Goal: Information Seeking & Learning: Learn about a topic

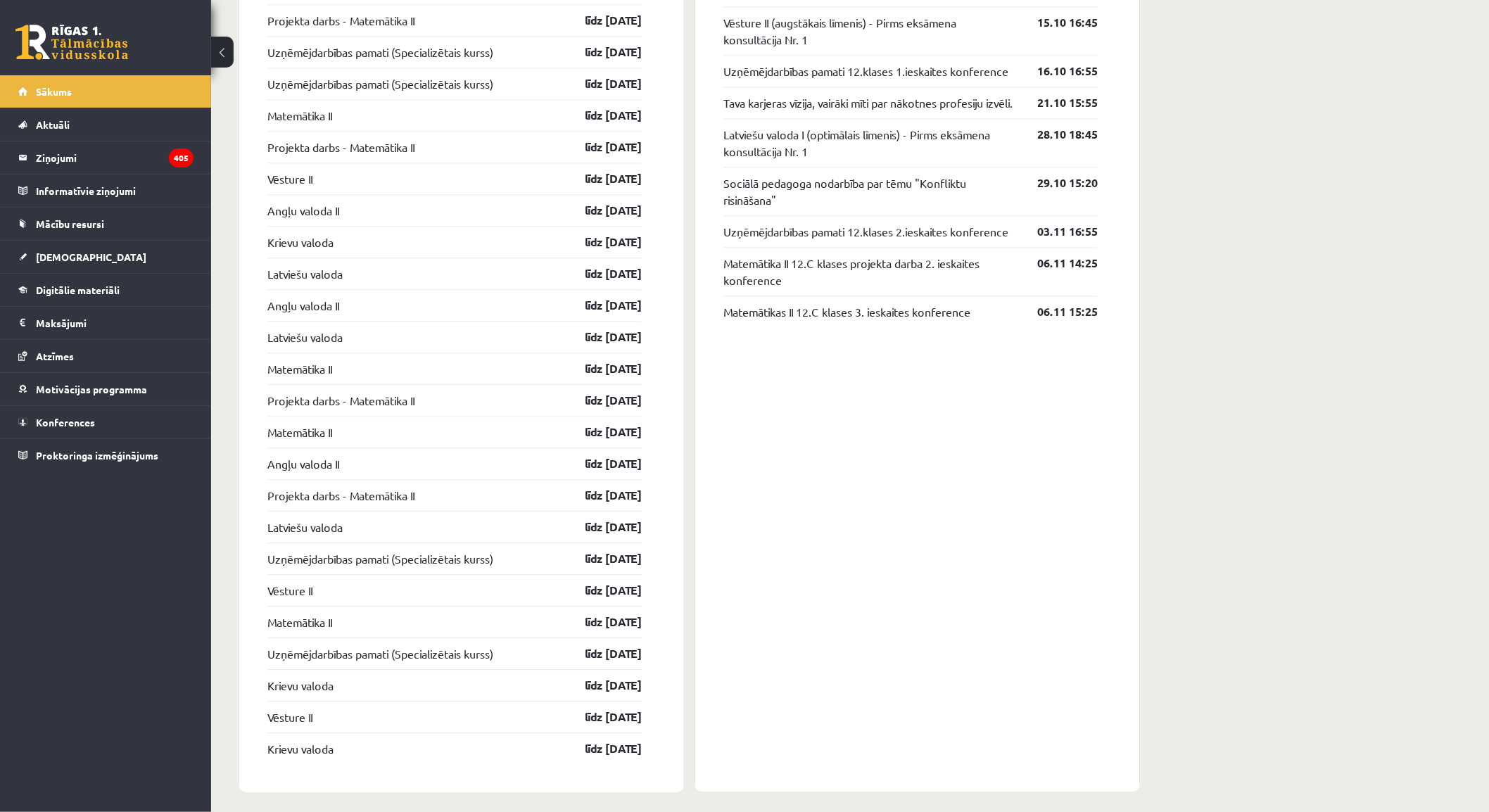
scroll to position [1152, 0]
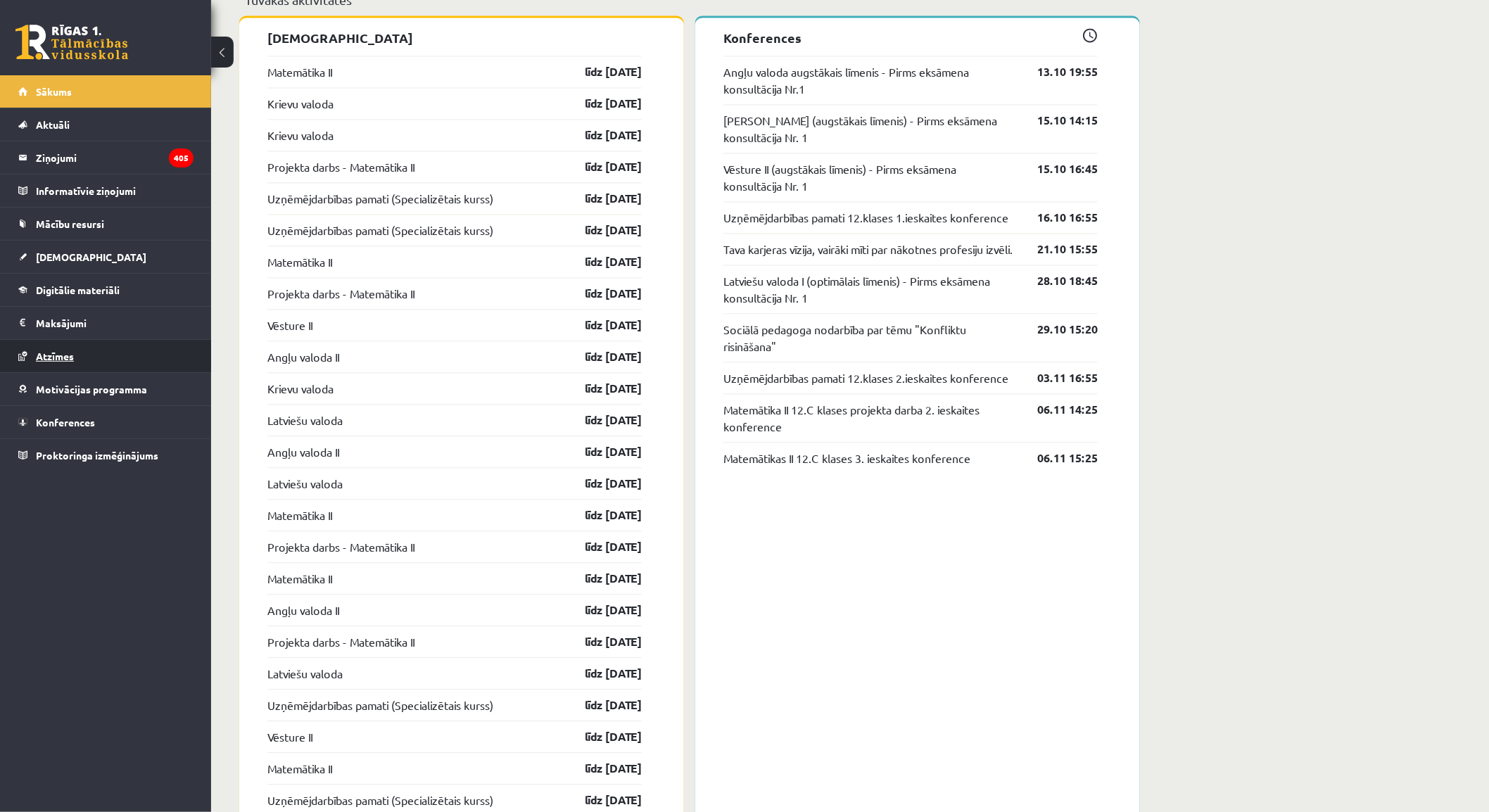
click at [52, 354] on span "Atzīmes" at bounding box center [55, 355] width 38 height 12
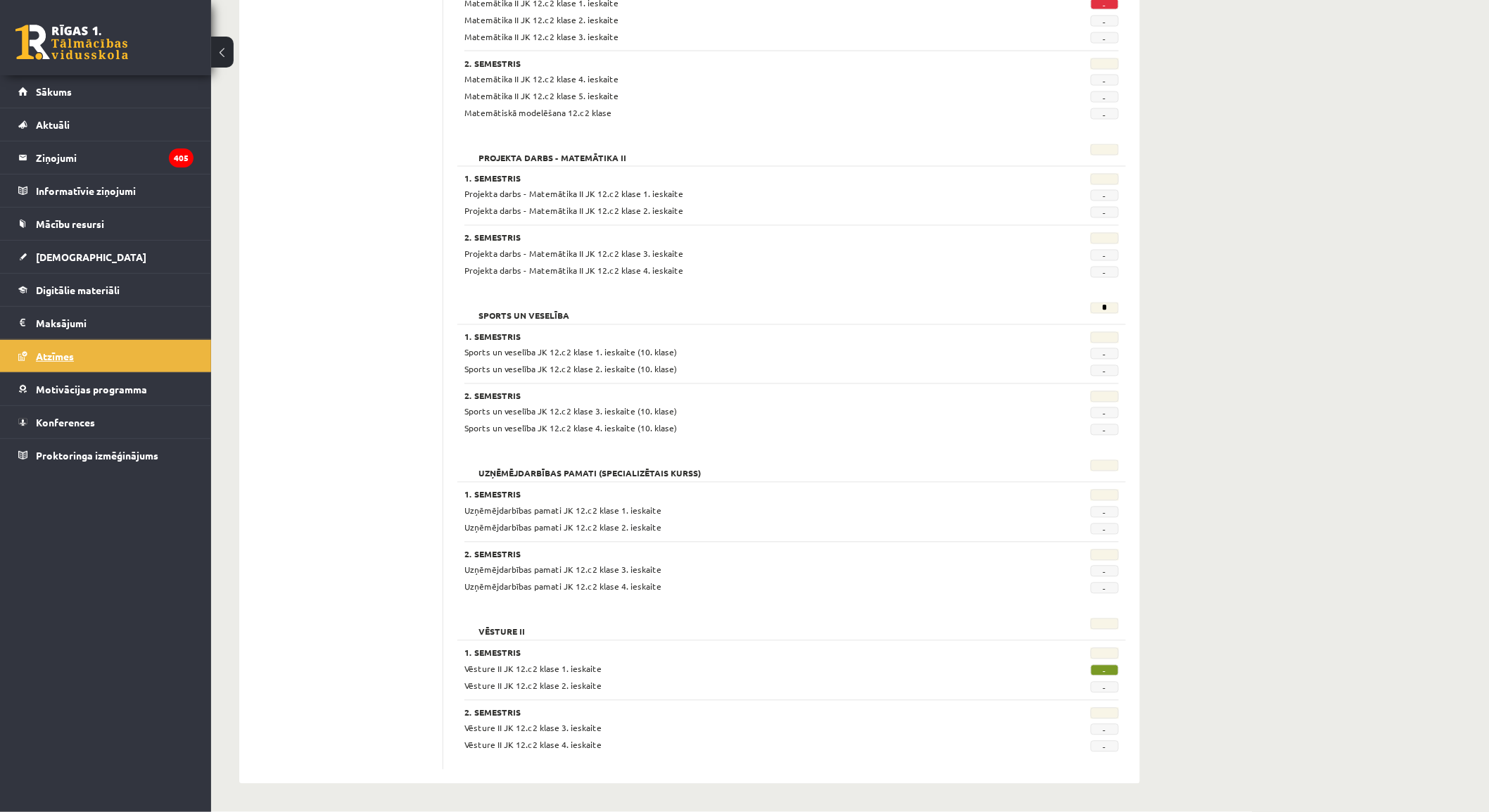
scroll to position [947, 0]
click at [63, 261] on span "[DEMOGRAPHIC_DATA]" at bounding box center [91, 256] width 111 height 12
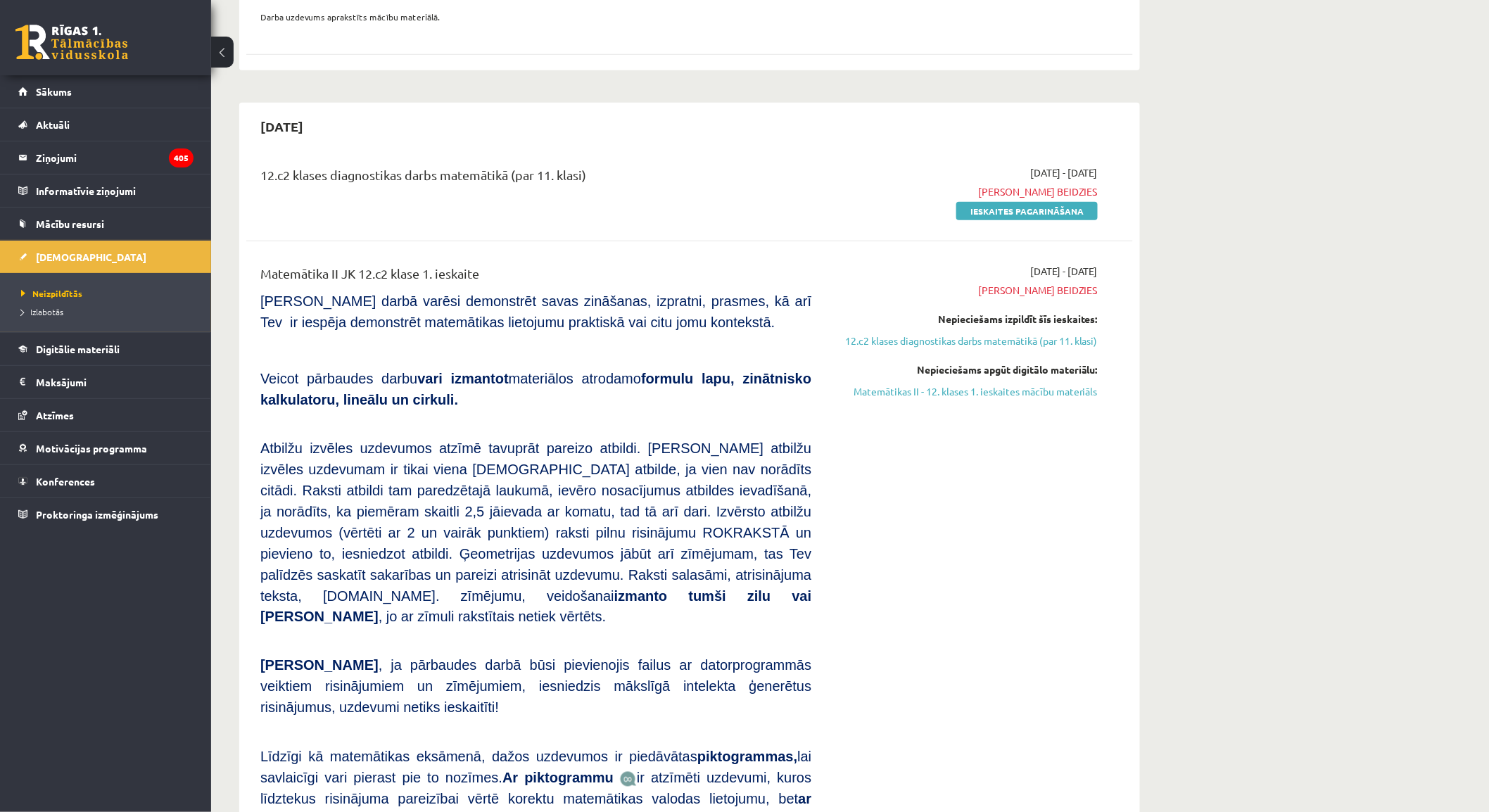
scroll to position [547, 0]
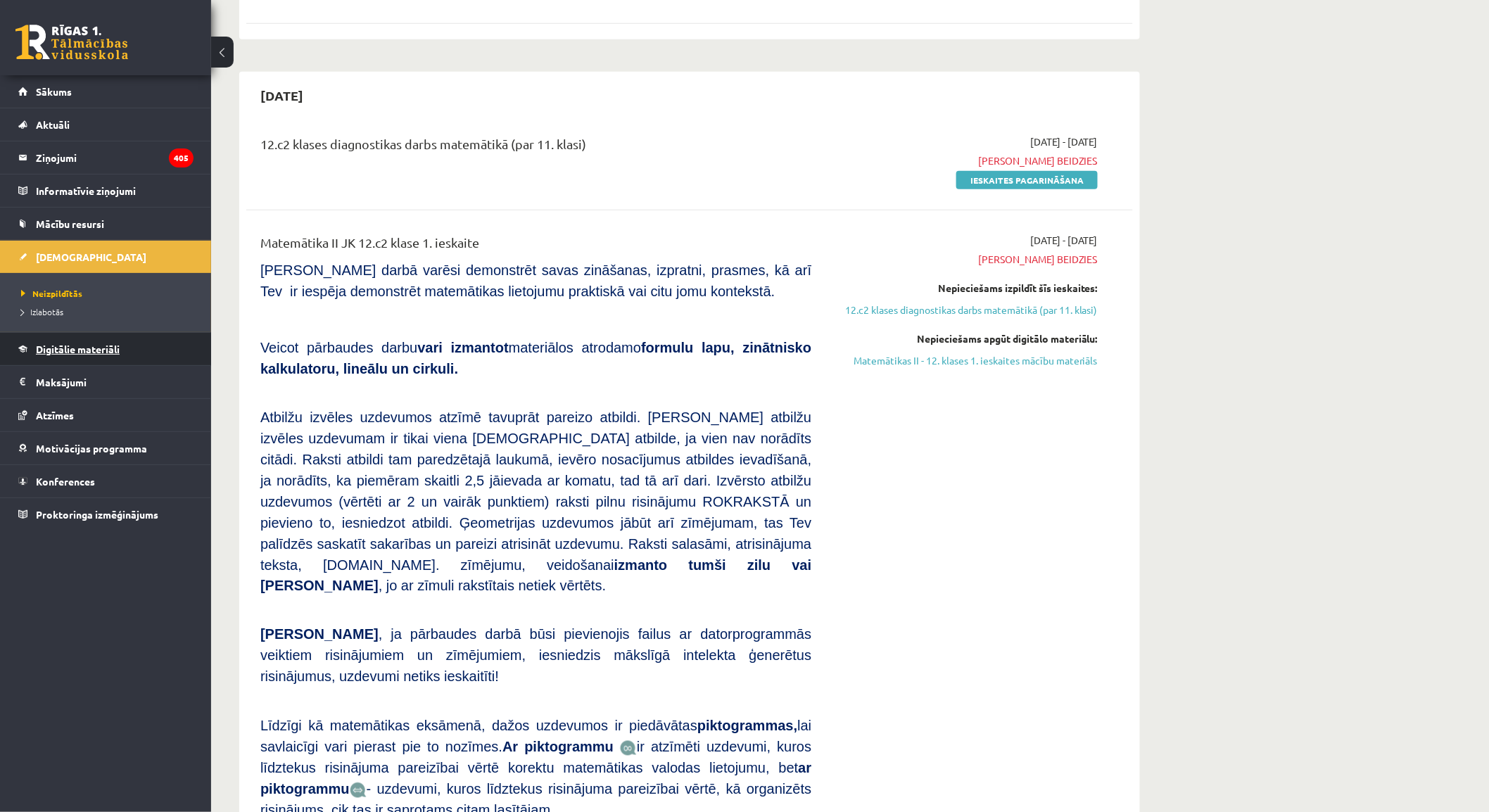
click at [52, 353] on span "Digitālie materiāli" at bounding box center [78, 349] width 83 height 12
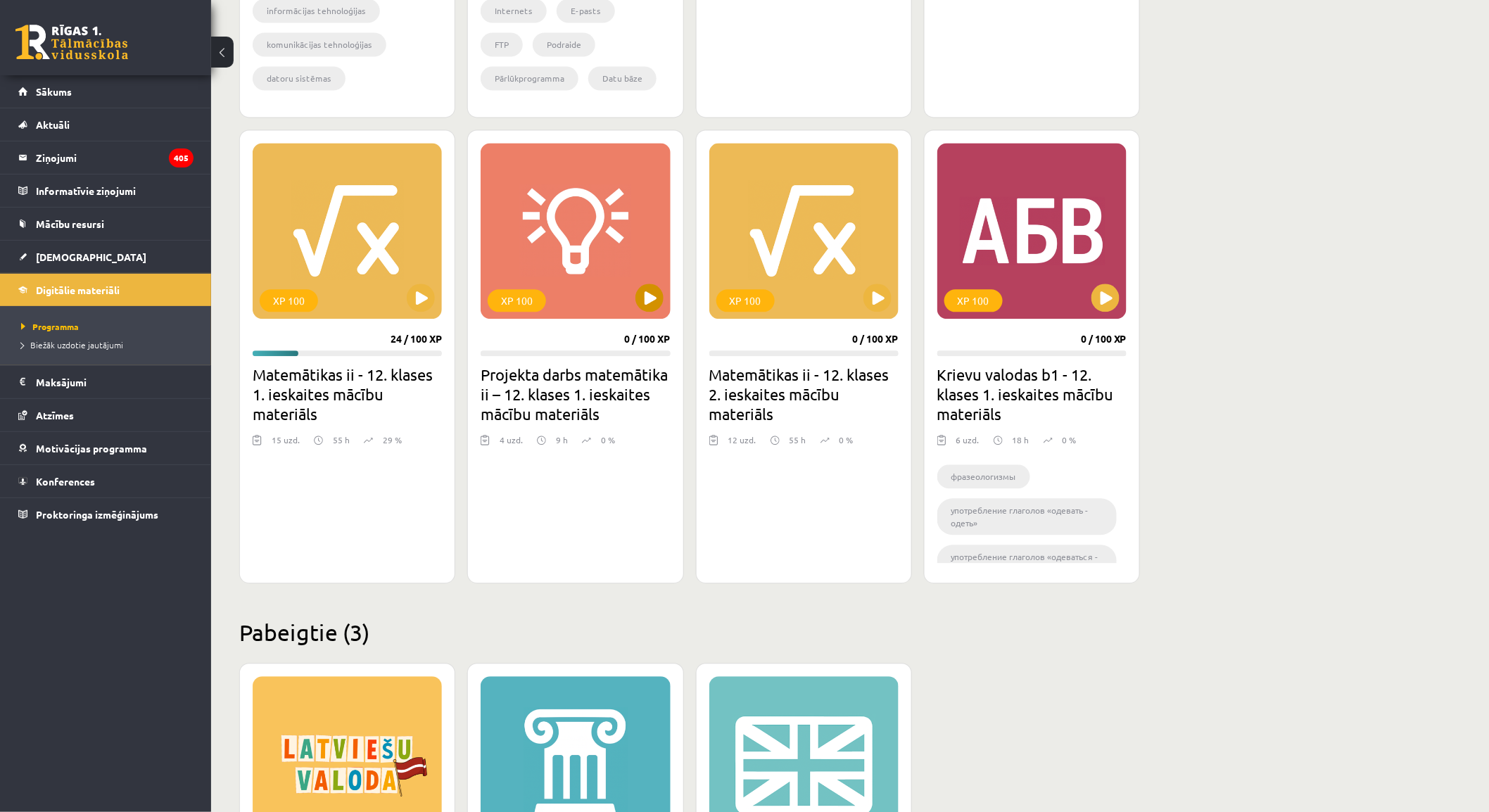
scroll to position [1184, 0]
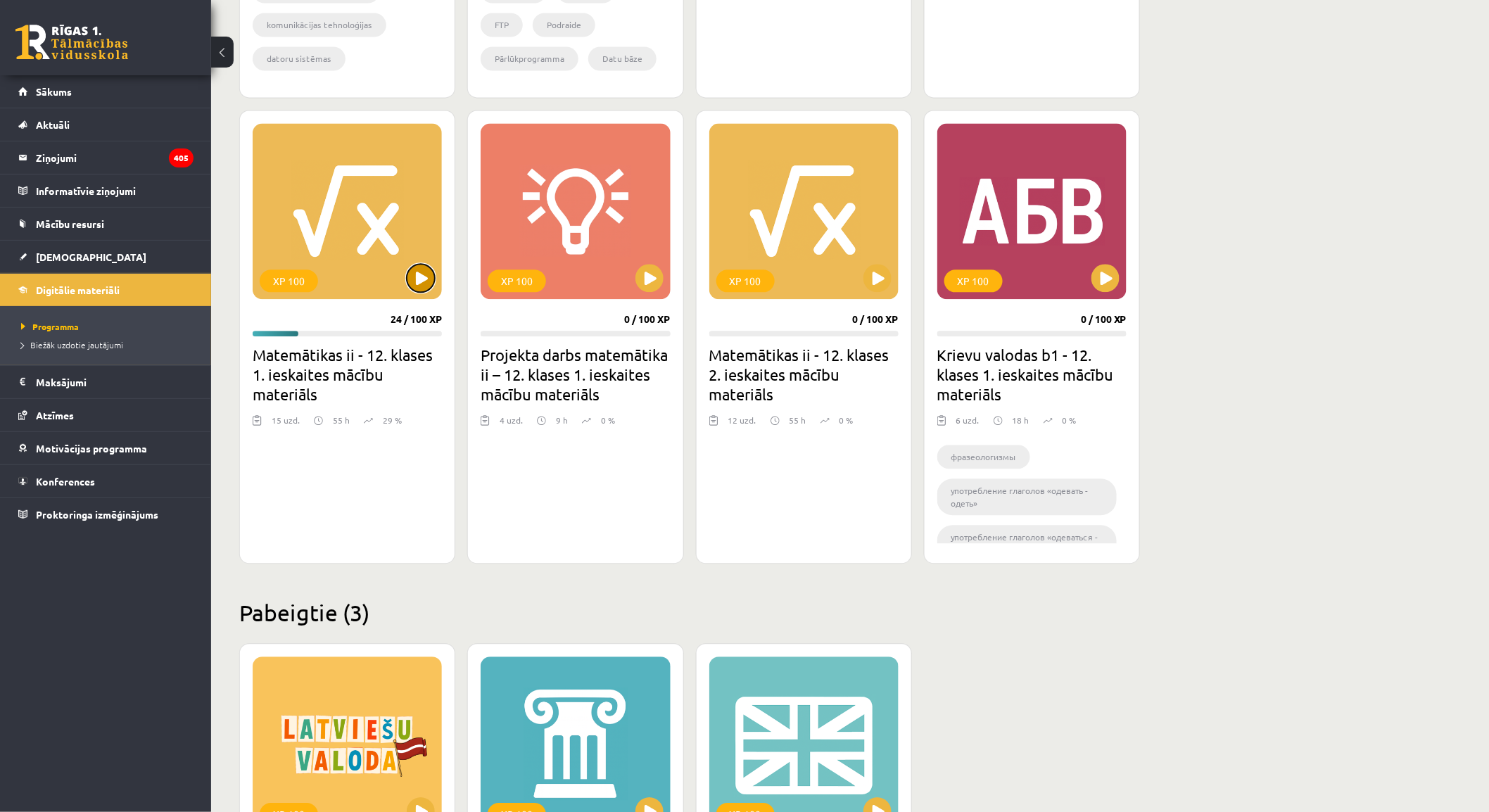
click at [423, 287] on button at bounding box center [421, 277] width 28 height 28
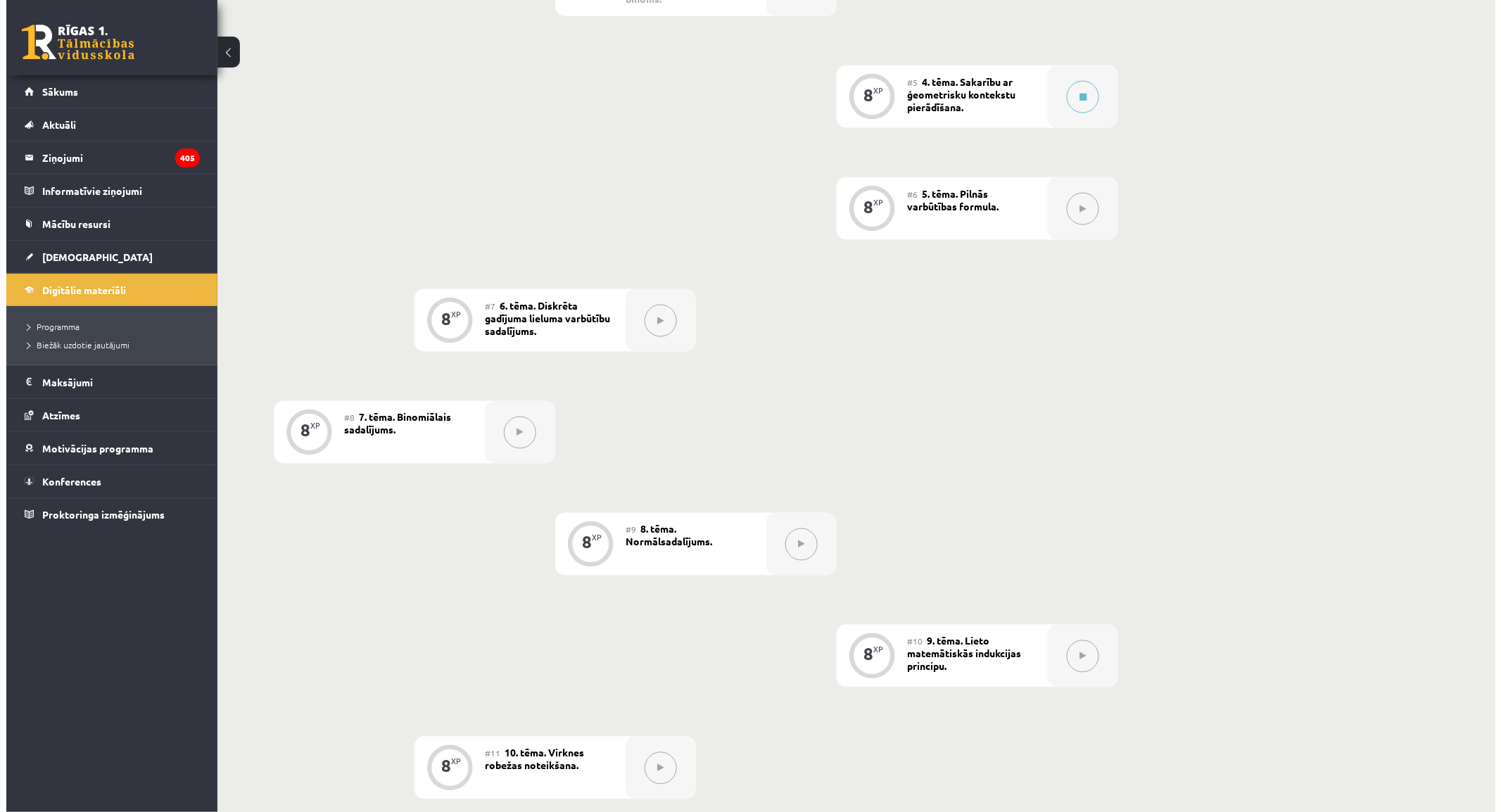
scroll to position [782, 0]
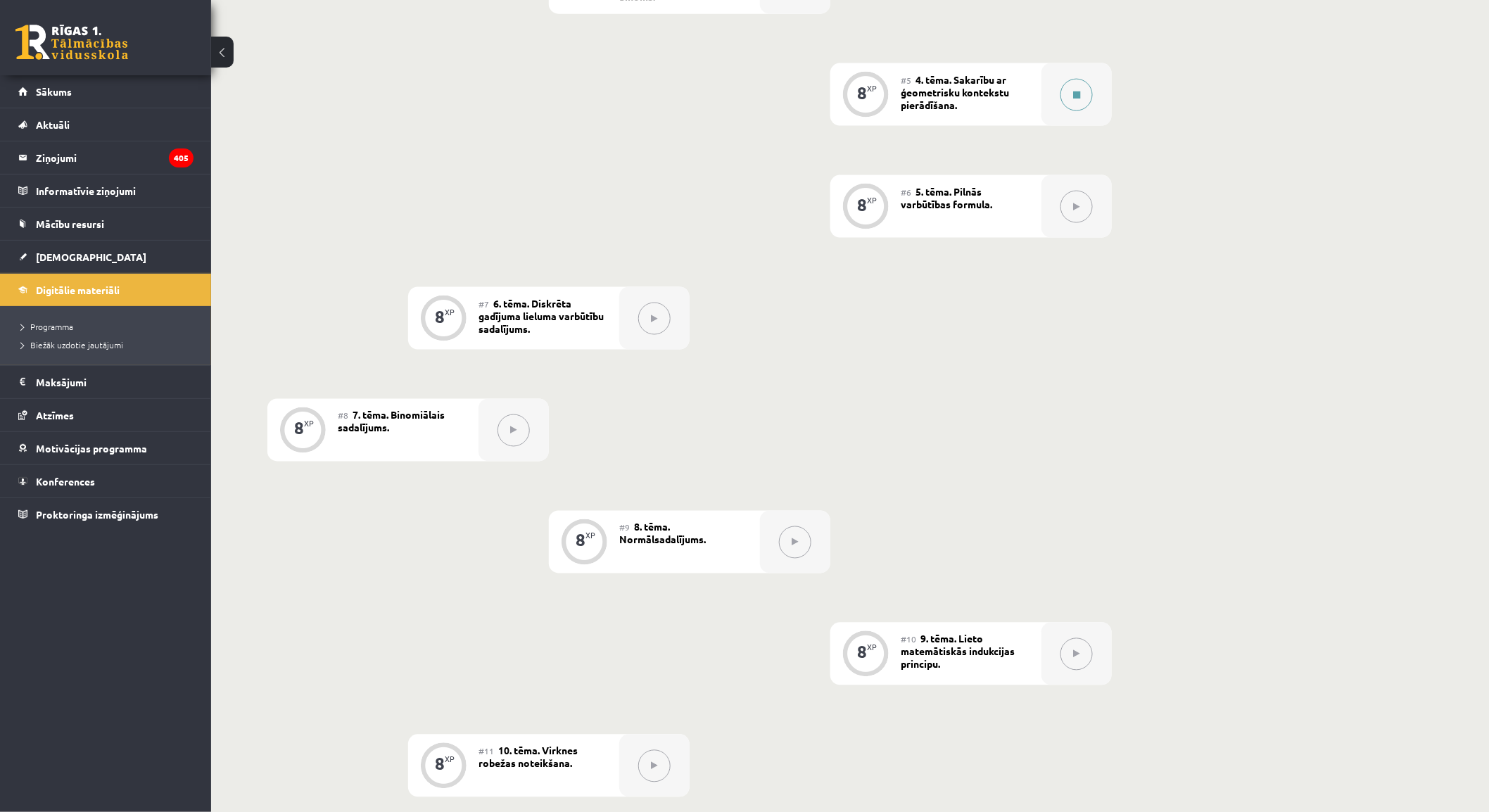
click at [1084, 92] on button at bounding box center [1076, 95] width 33 height 33
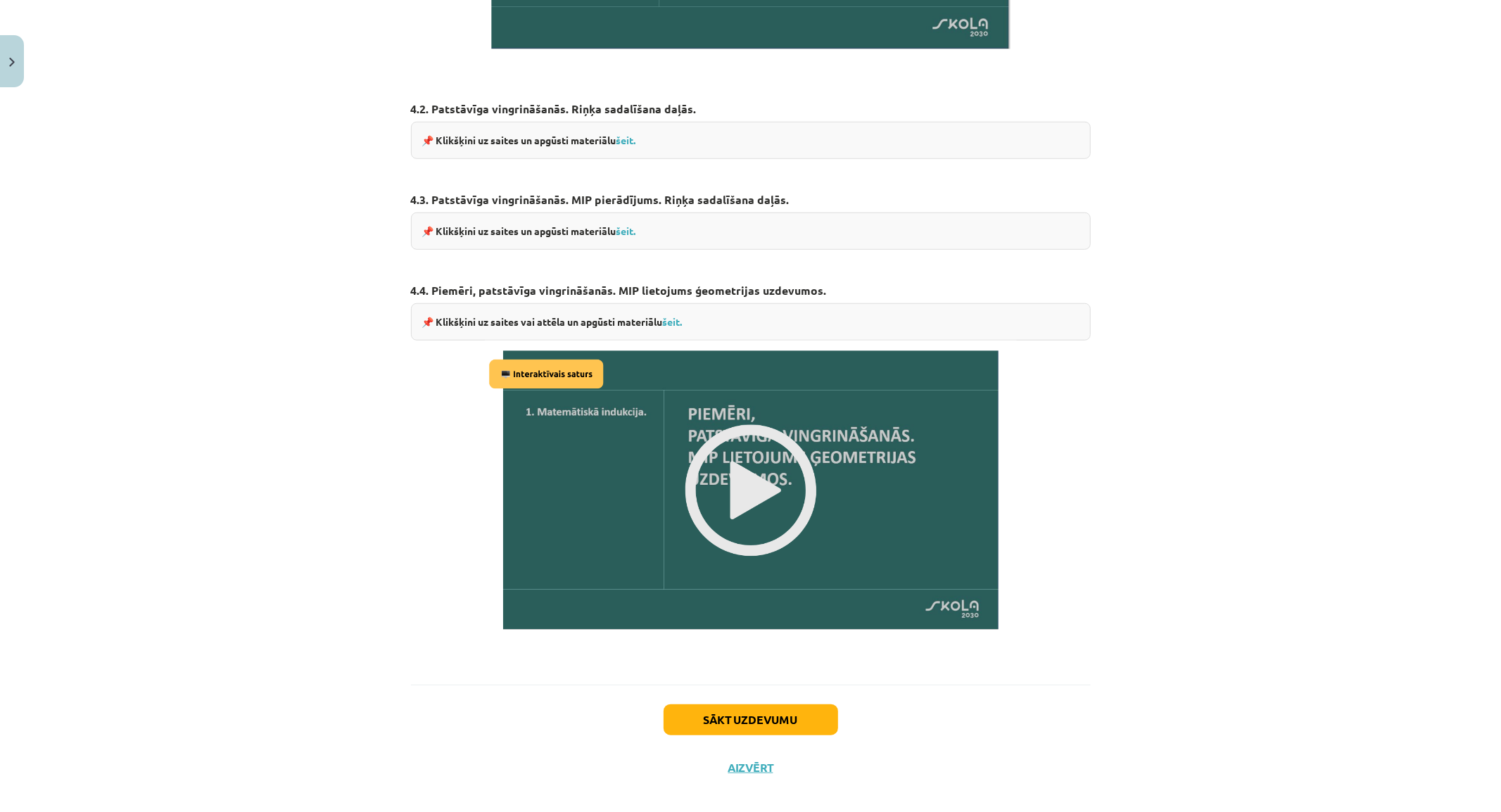
scroll to position [876, 0]
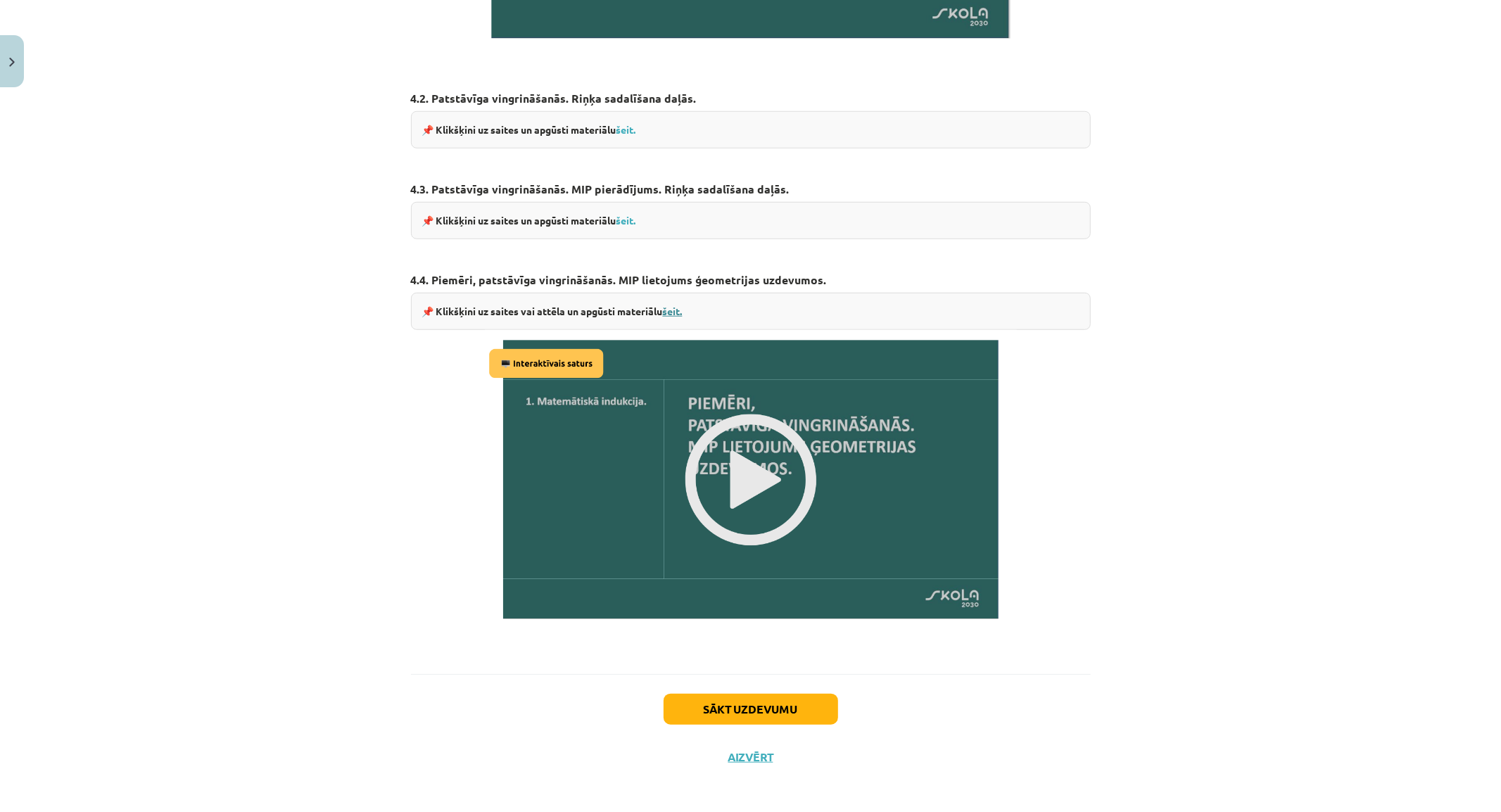
click at [671, 312] on link "šeit." at bounding box center [673, 310] width 20 height 12
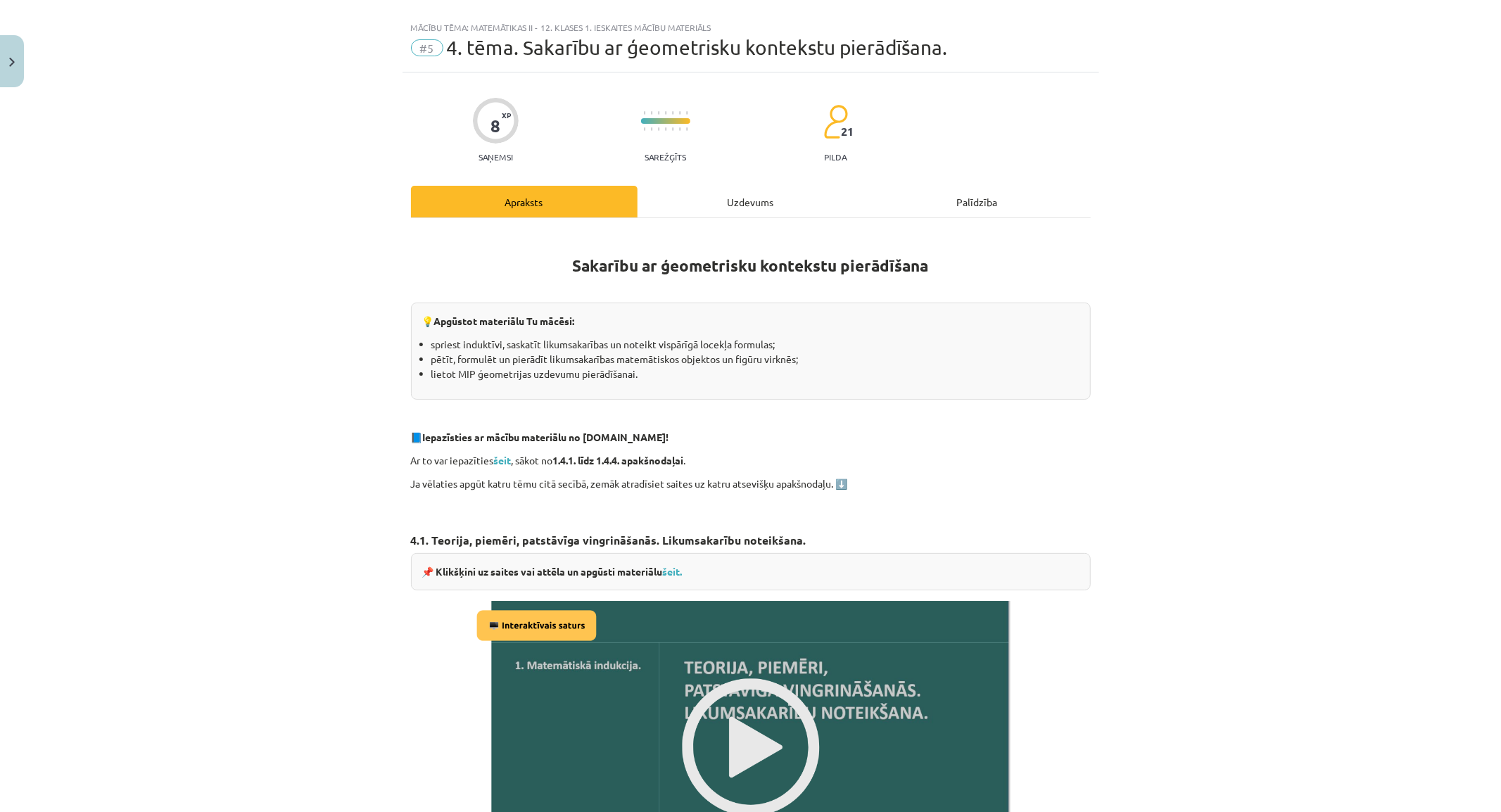
scroll to position [16, 0]
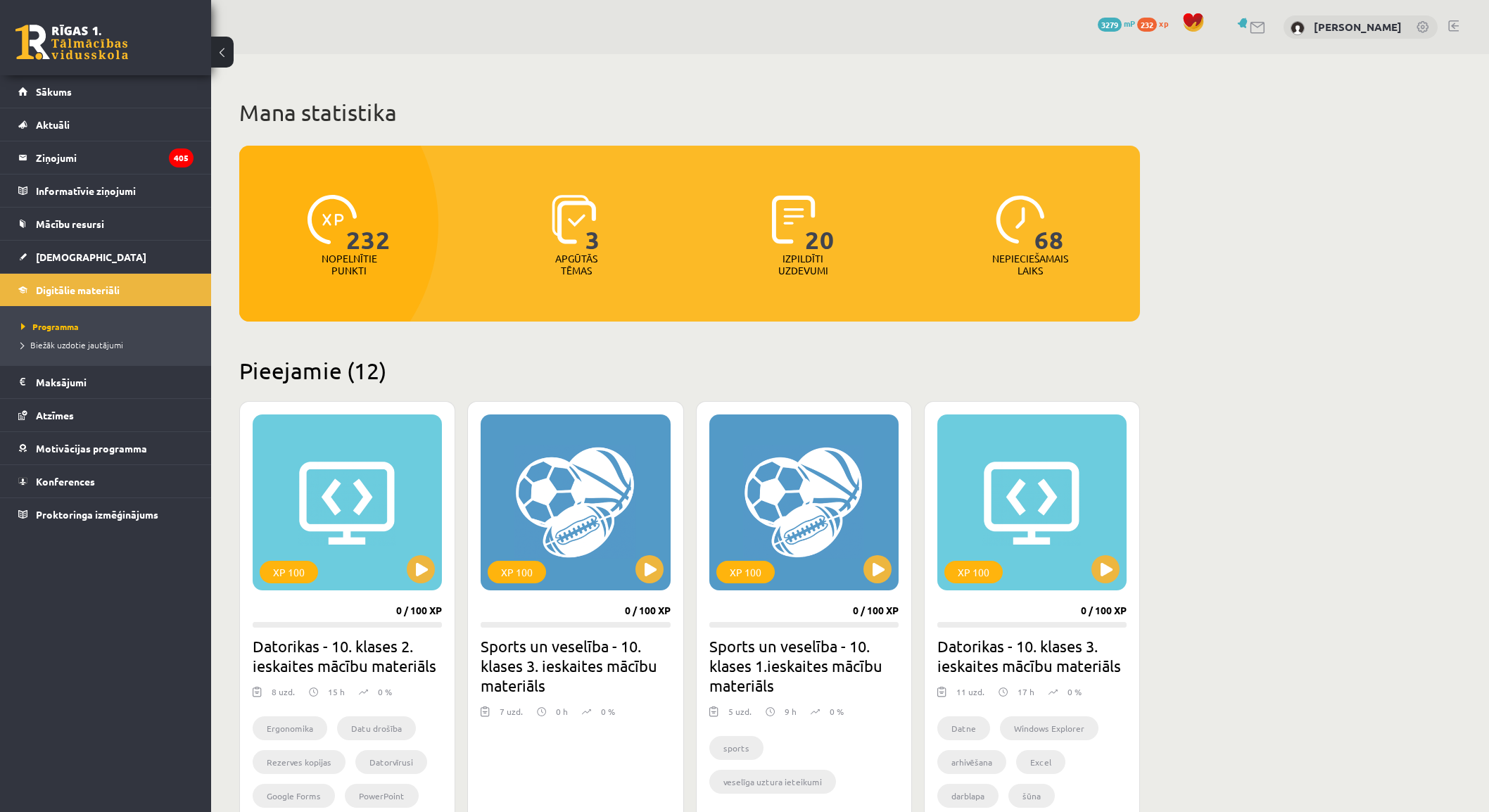
scroll to position [1184, 0]
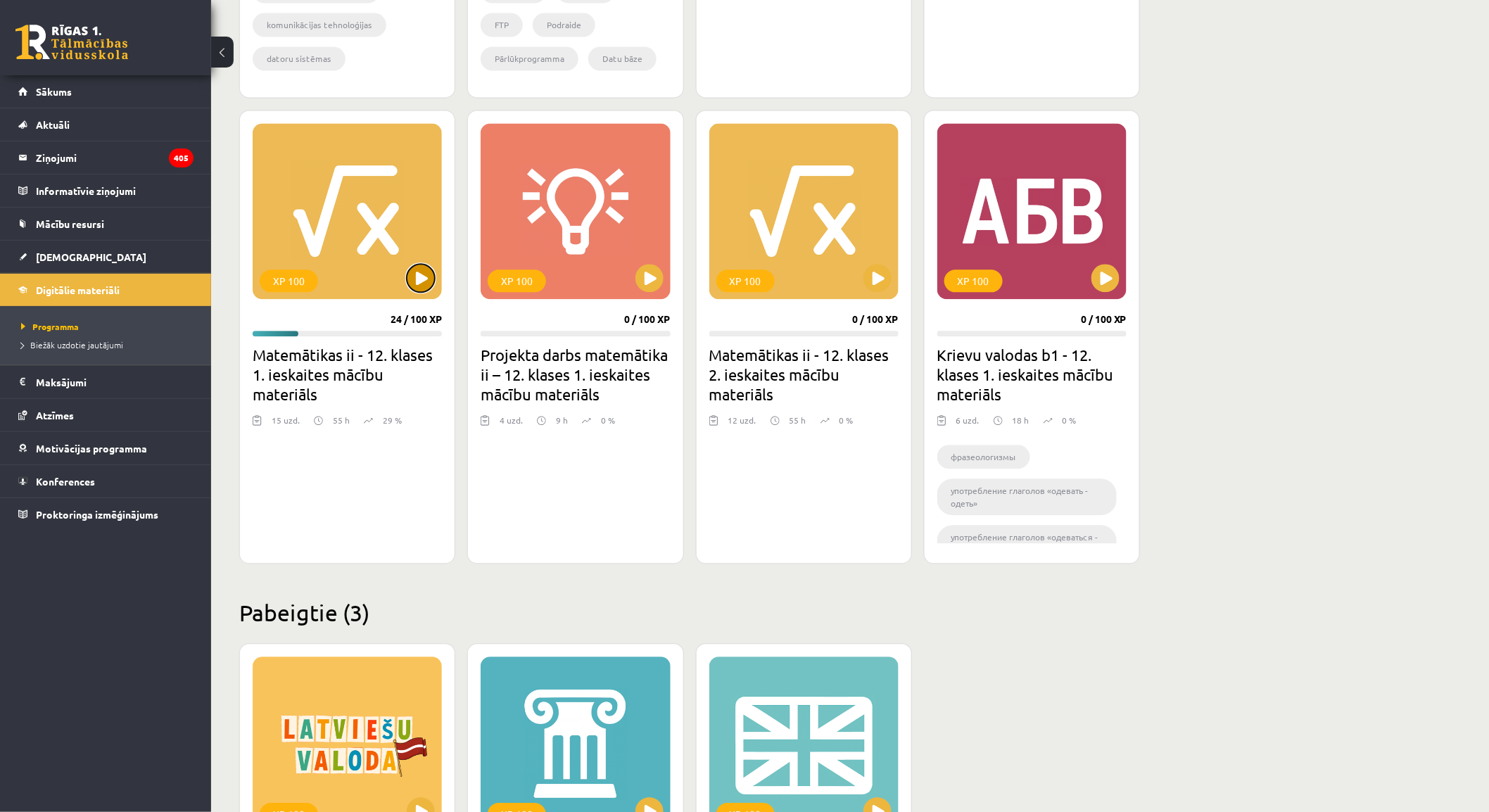
click at [420, 282] on button at bounding box center [421, 277] width 28 height 28
click at [383, 366] on h2 "Matemātikas ii - 12. klases 1. ieskaites mācību materiāls" at bounding box center [347, 374] width 189 height 59
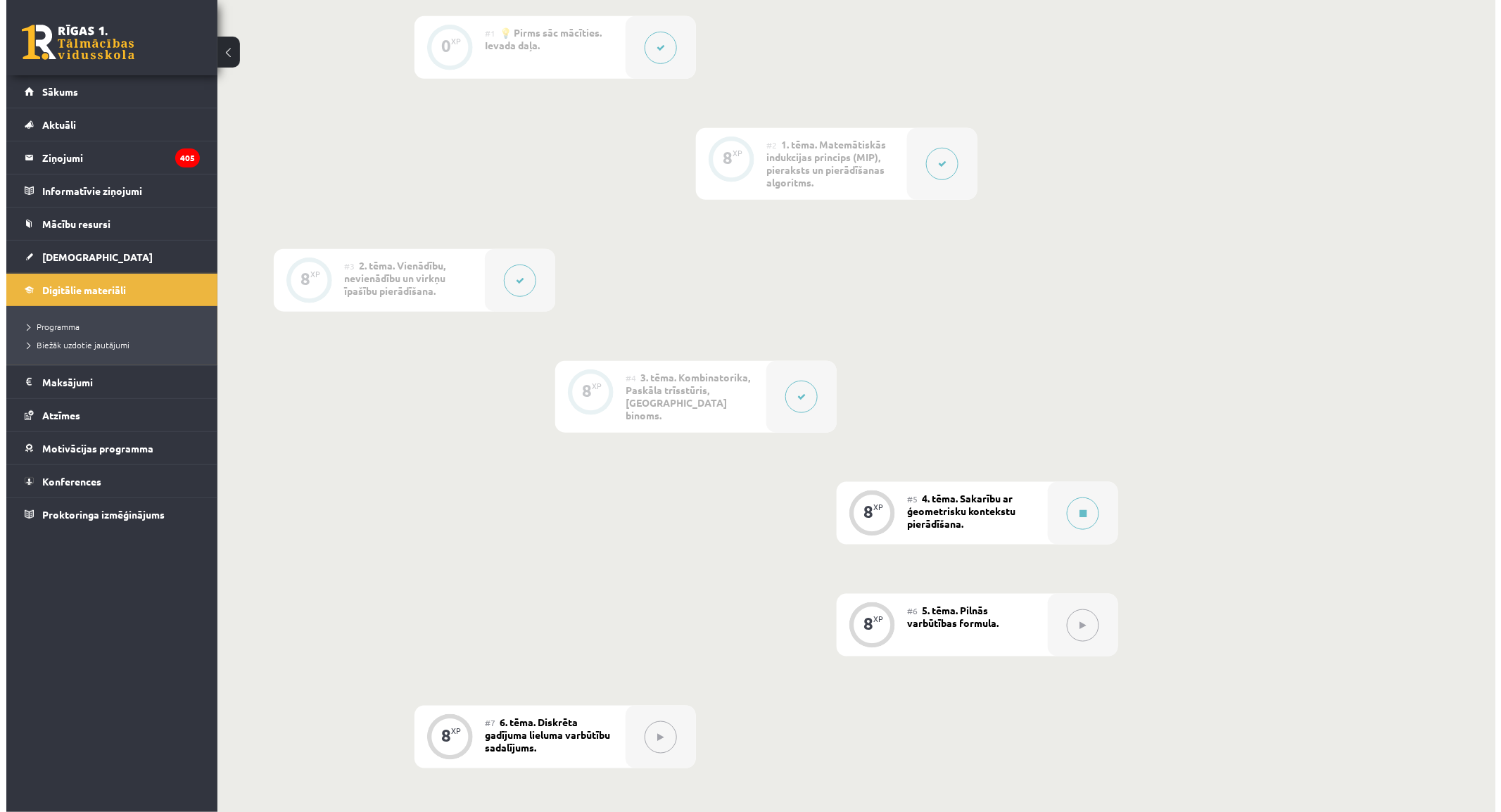
scroll to position [390, 0]
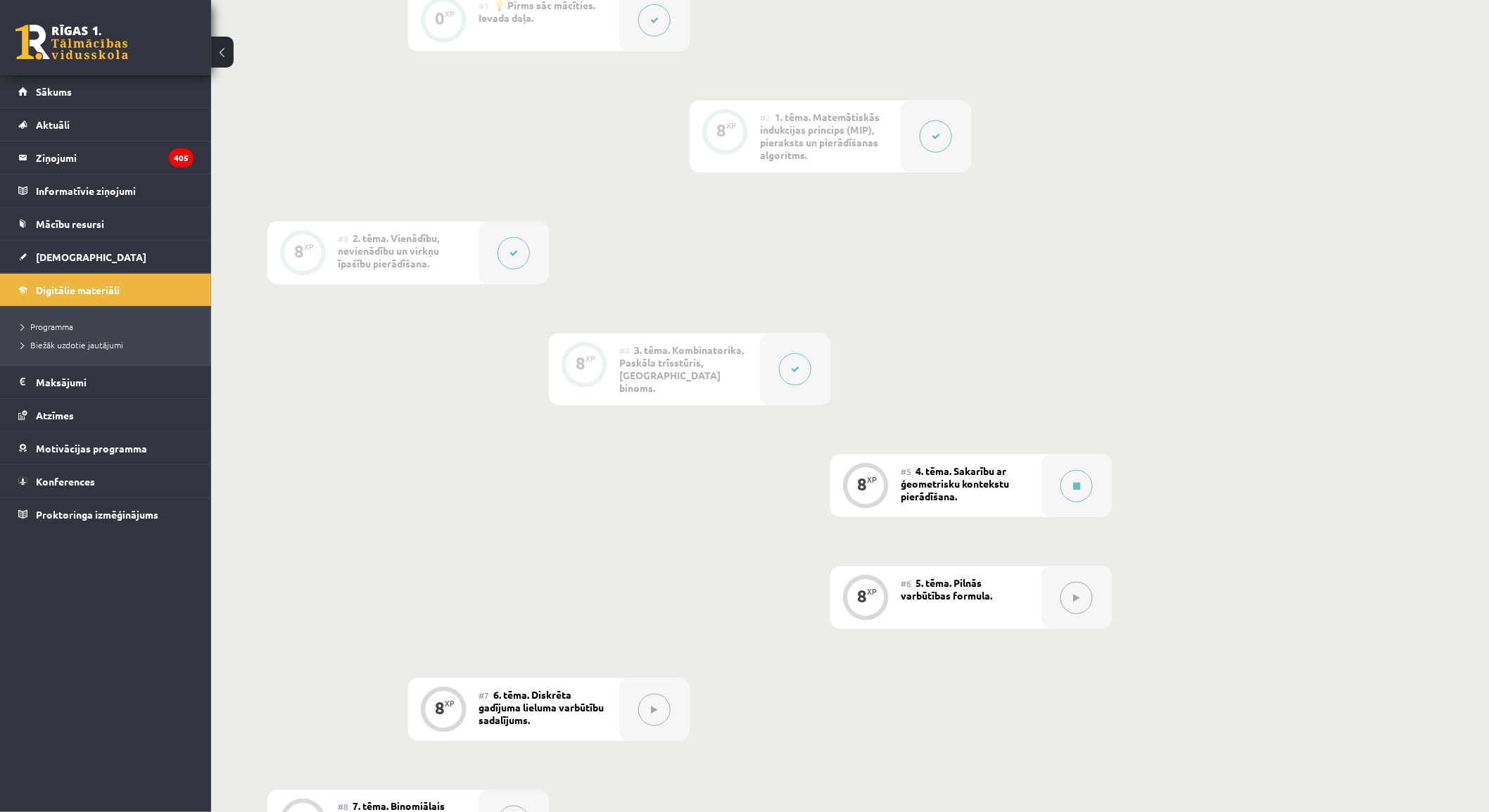
click at [814, 363] on div at bounding box center [795, 369] width 70 height 72
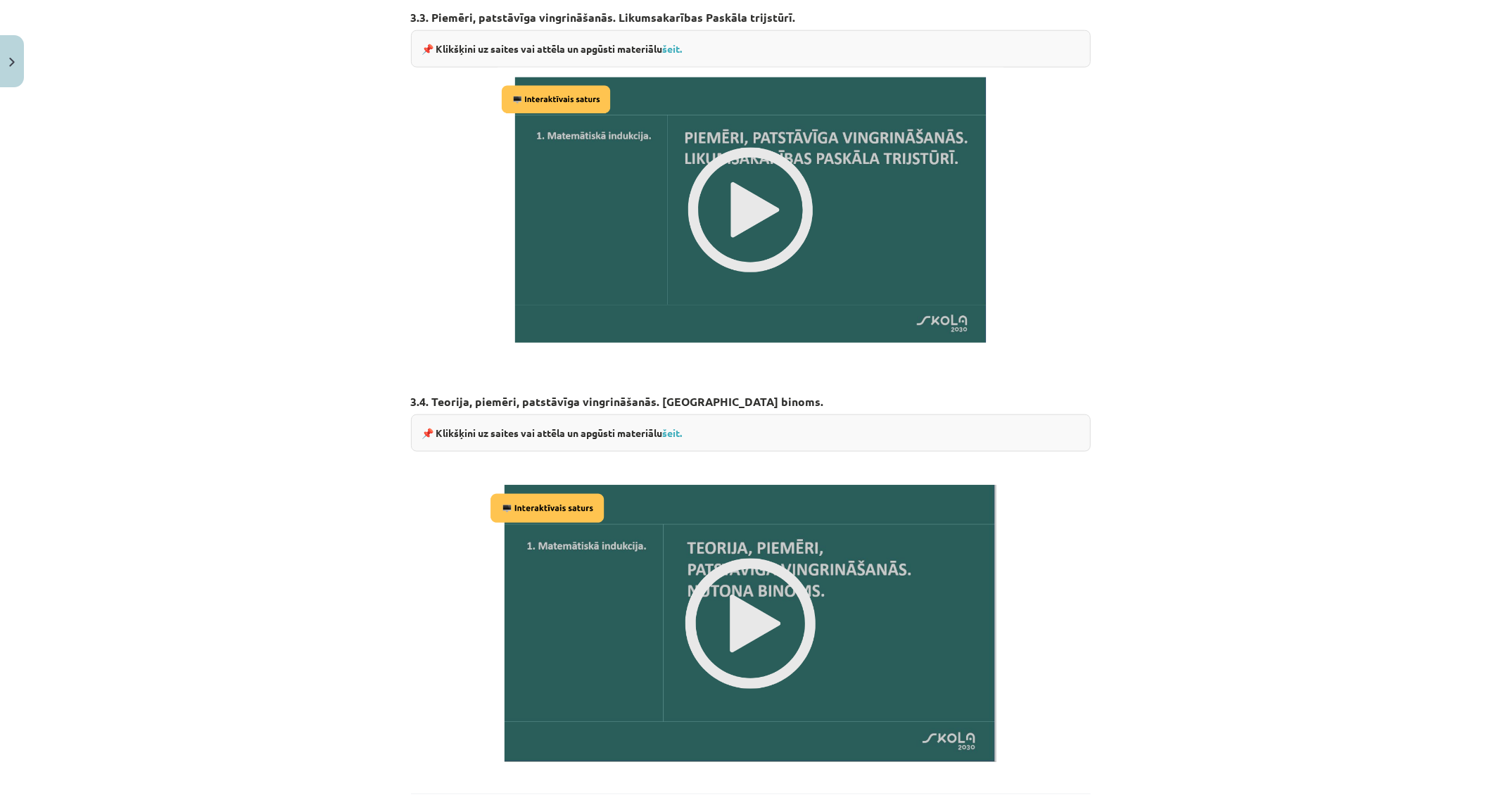
scroll to position [1572, 0]
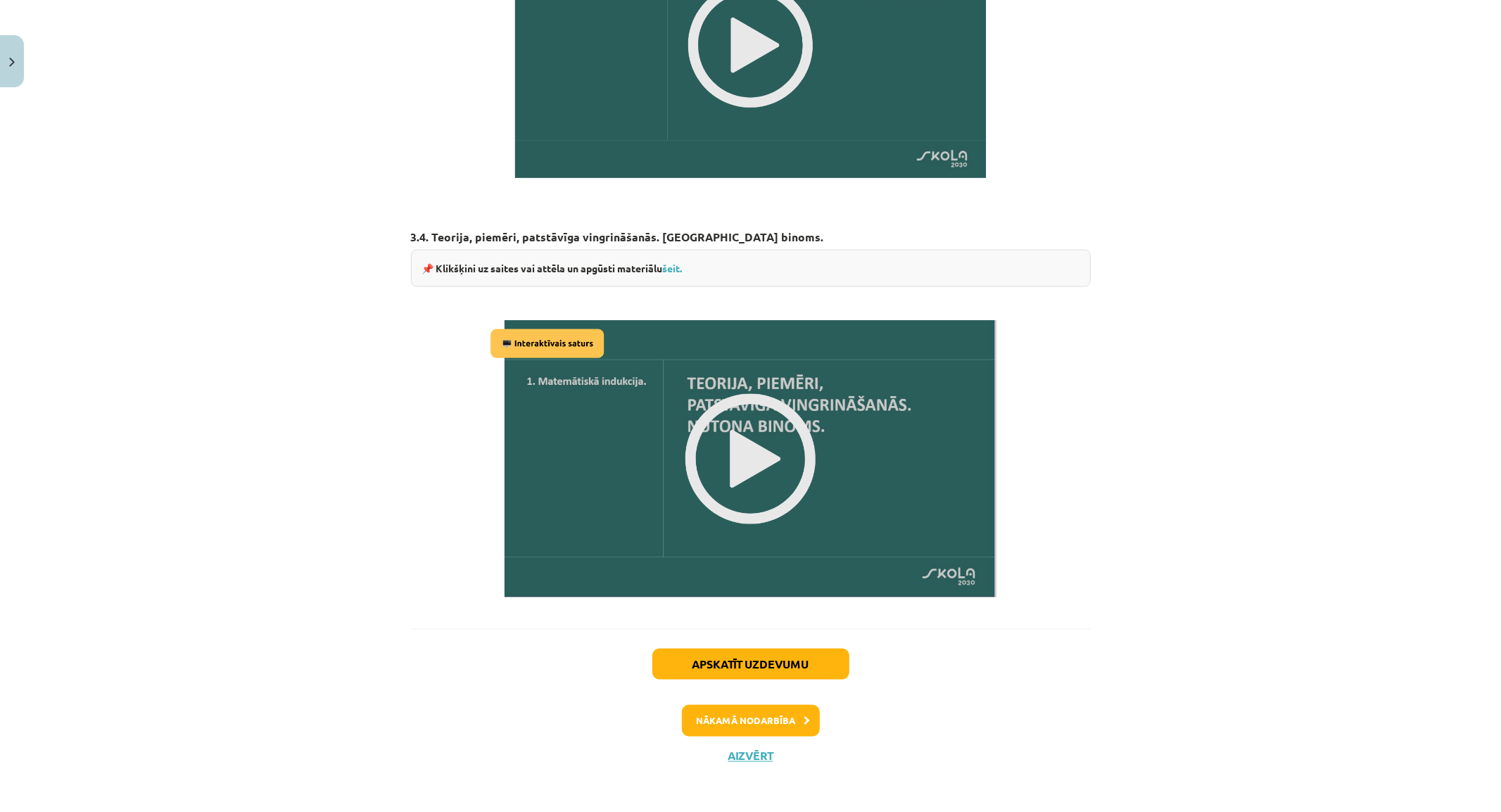
click at [738, 452] on img at bounding box center [751, 459] width 529 height 298
